Goal: Task Accomplishment & Management: Complete application form

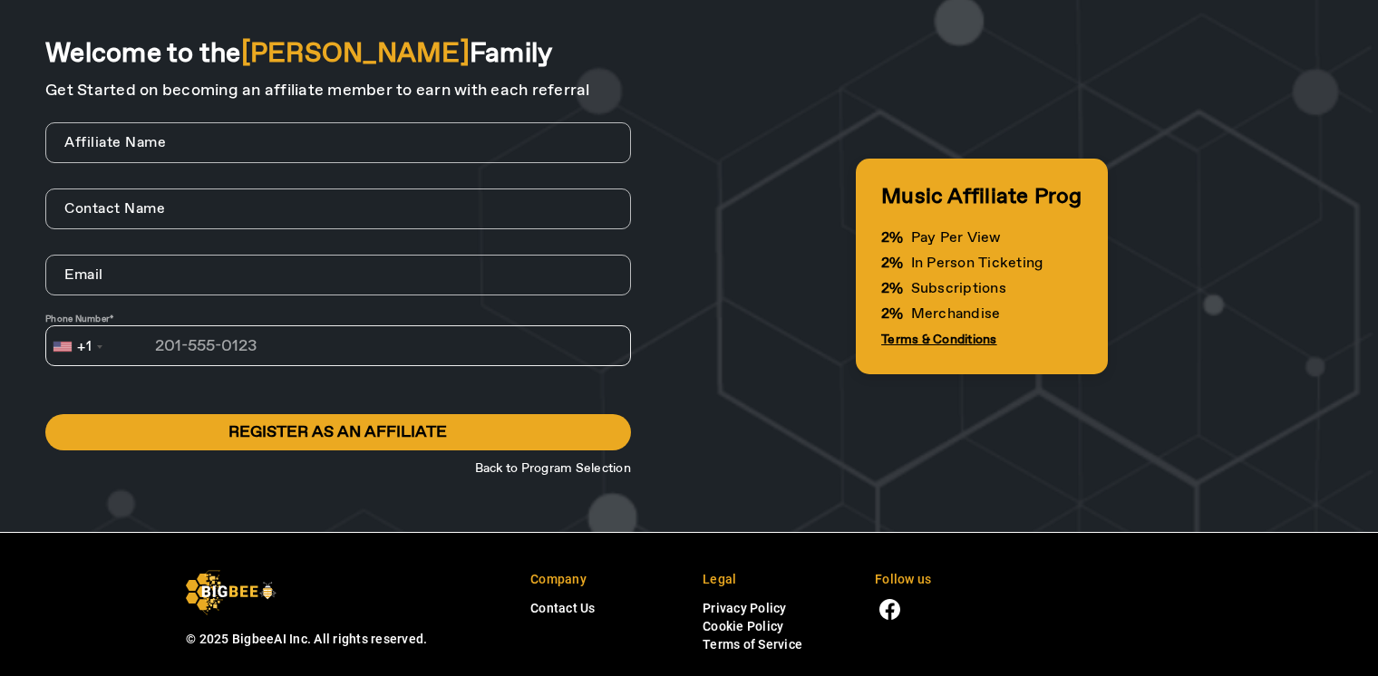
click at [536, 462] on span "Back to Program Selection" at bounding box center [553, 468] width 156 height 16
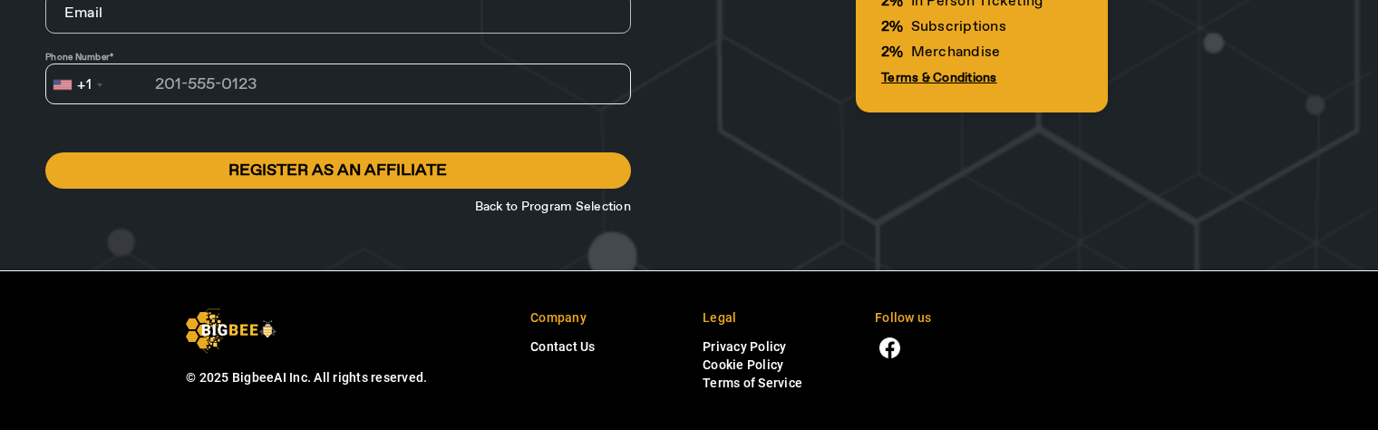
scroll to position [267, 0]
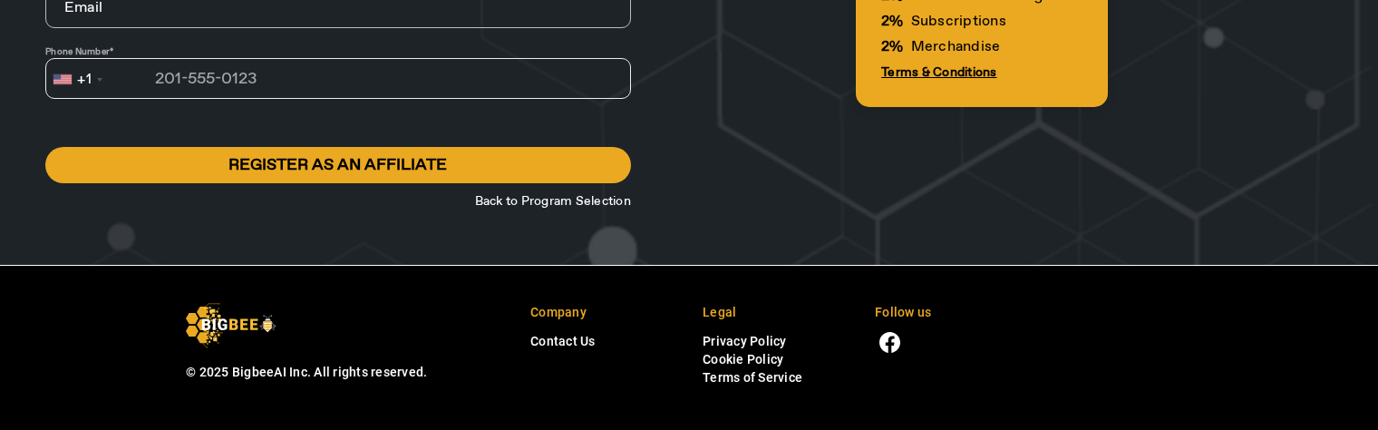
click at [574, 201] on span "Back to Program Selection" at bounding box center [553, 201] width 156 height 16
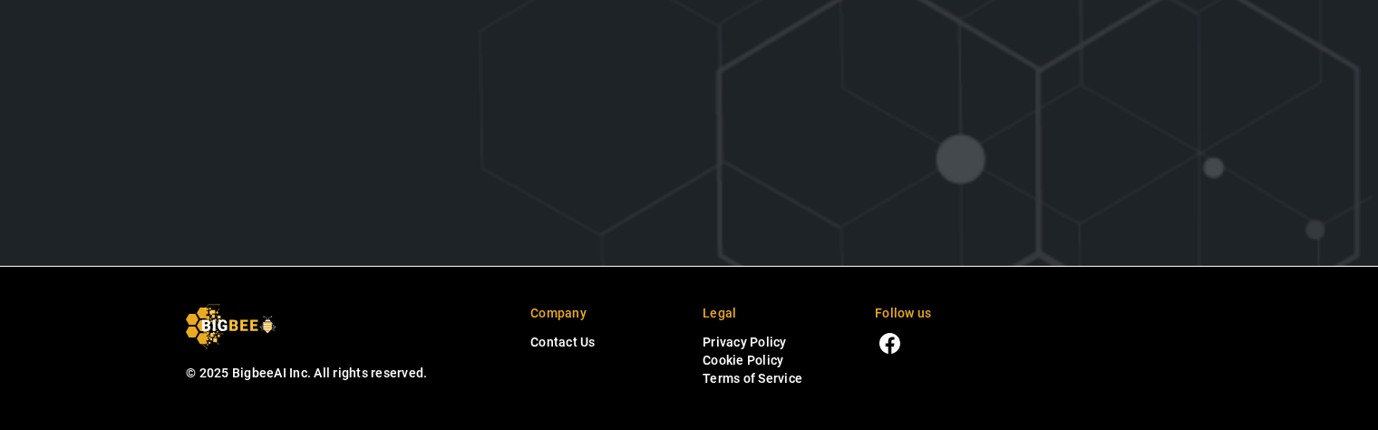
scroll to position [0, 0]
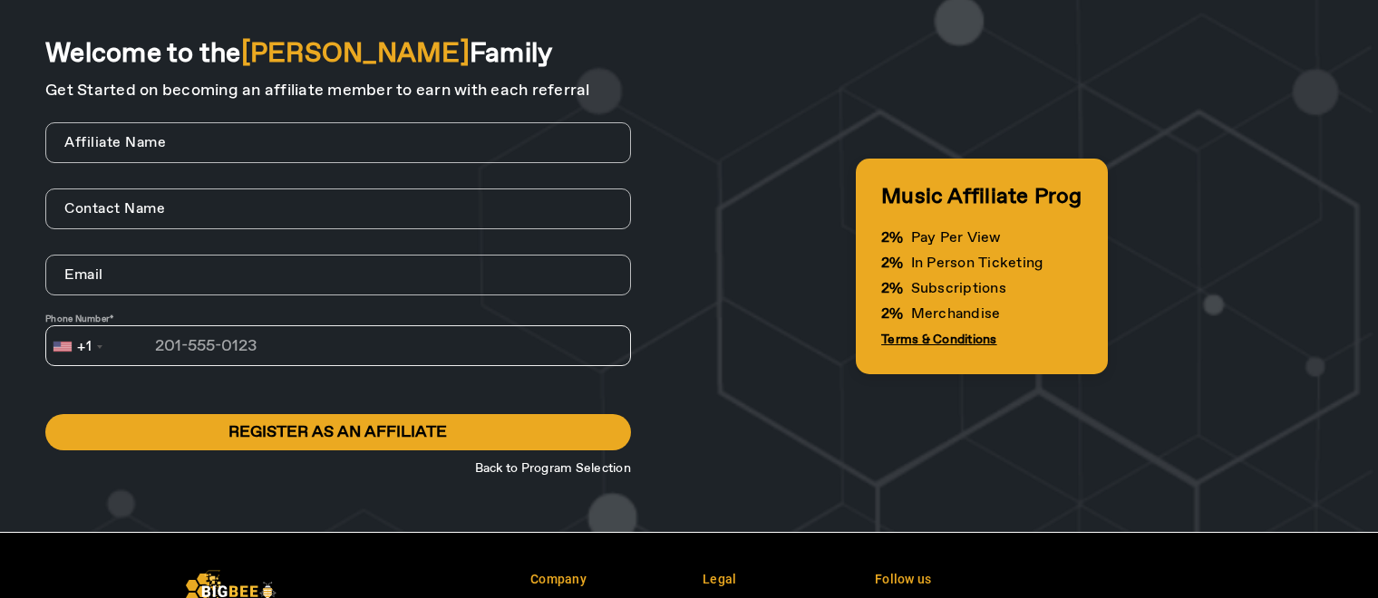
click at [604, 429] on span "Back to Program Selection" at bounding box center [553, 468] width 156 height 16
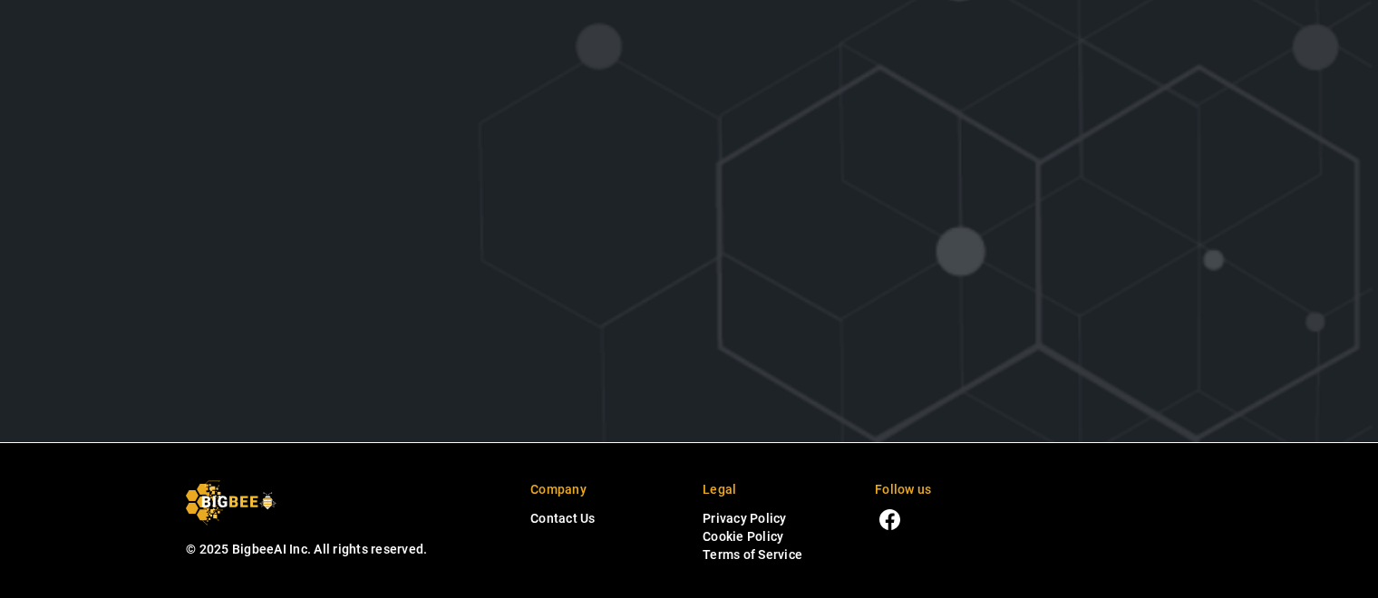
scroll to position [8, 0]
